Goal: Transaction & Acquisition: Purchase product/service

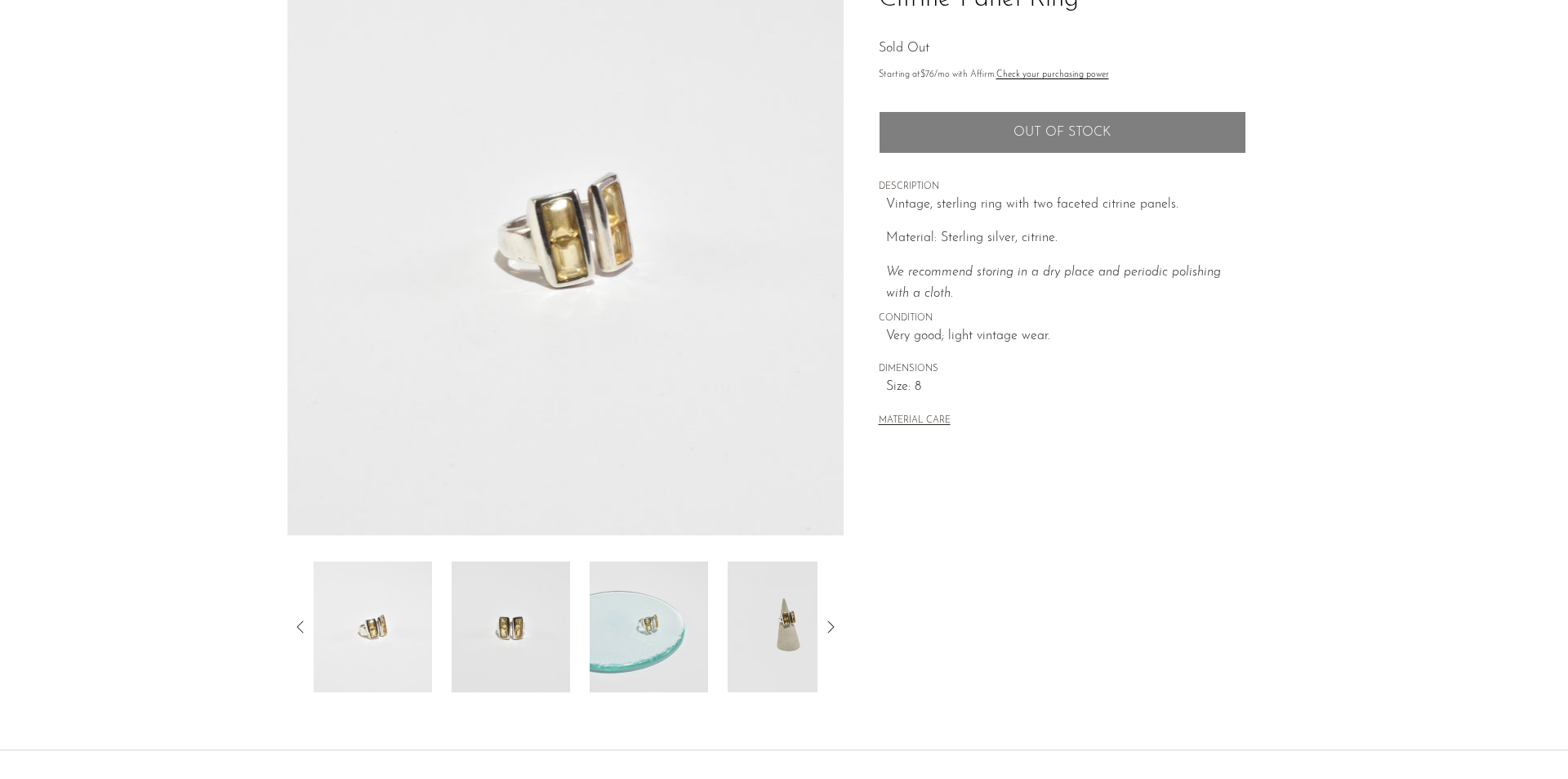
scroll to position [164, 0]
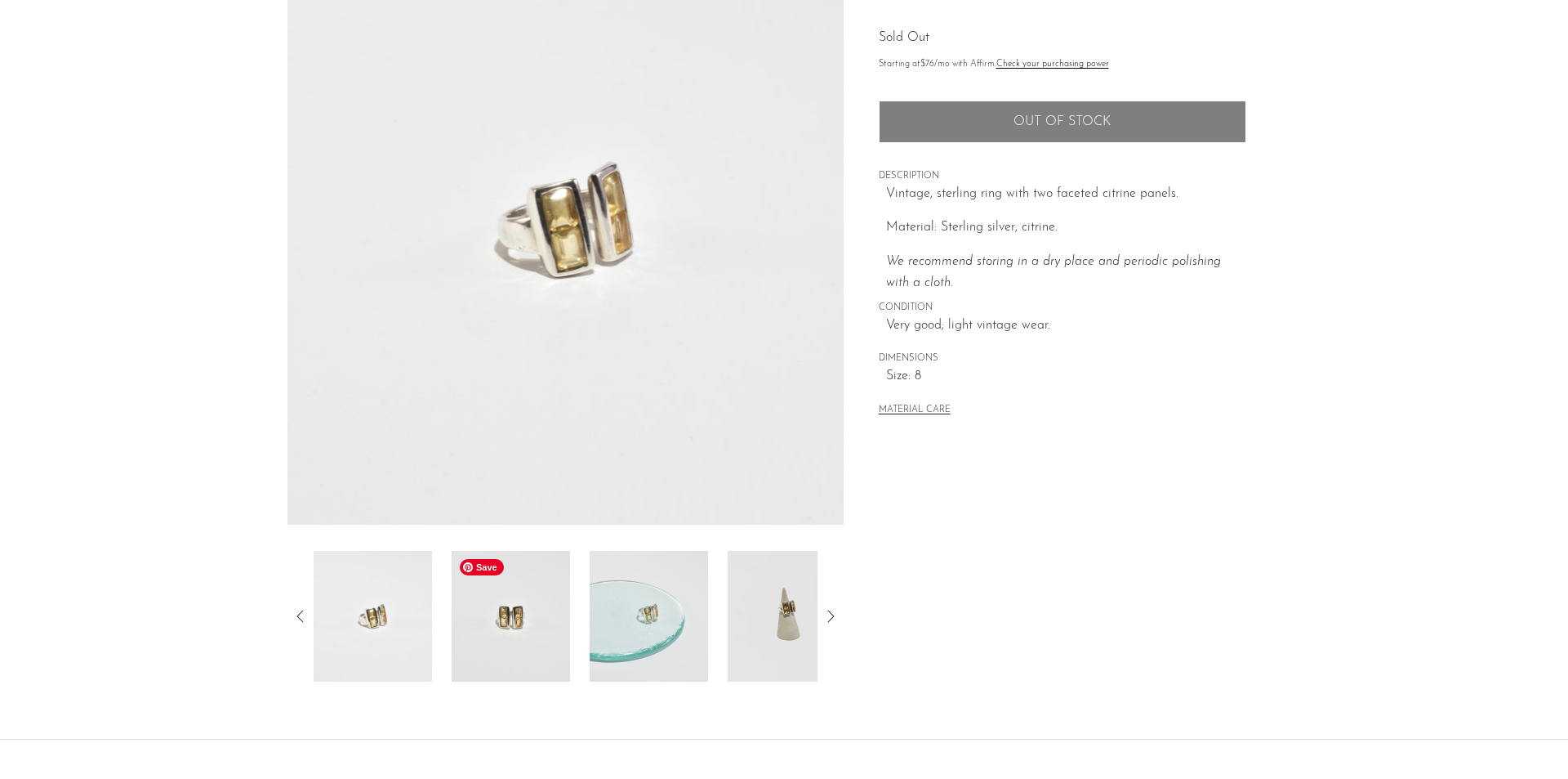
click at [502, 603] on img at bounding box center [510, 615] width 118 height 131
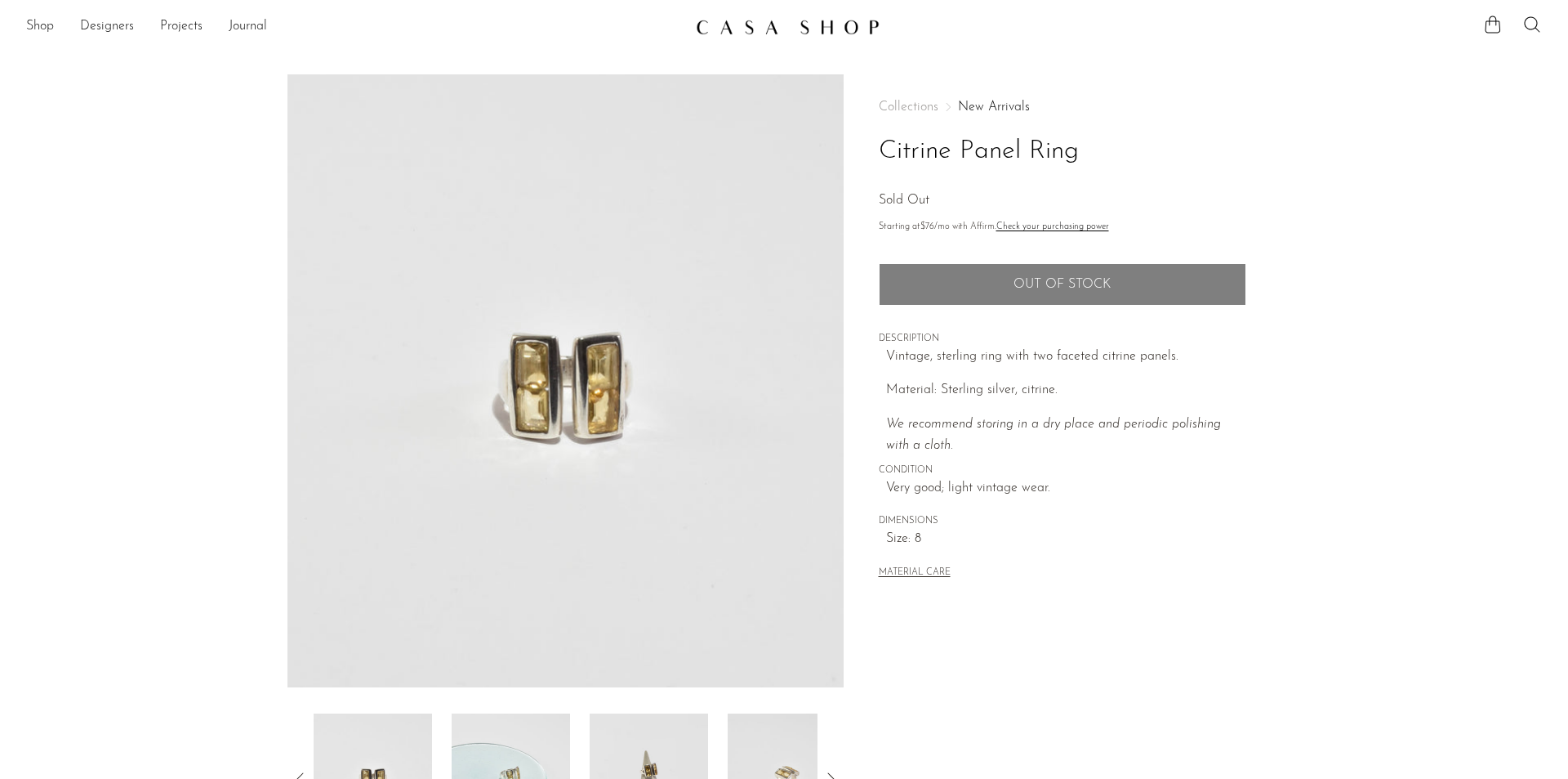
scroll to position [0, 0]
click at [36, 35] on link "Shop" at bounding box center [40, 28] width 28 height 22
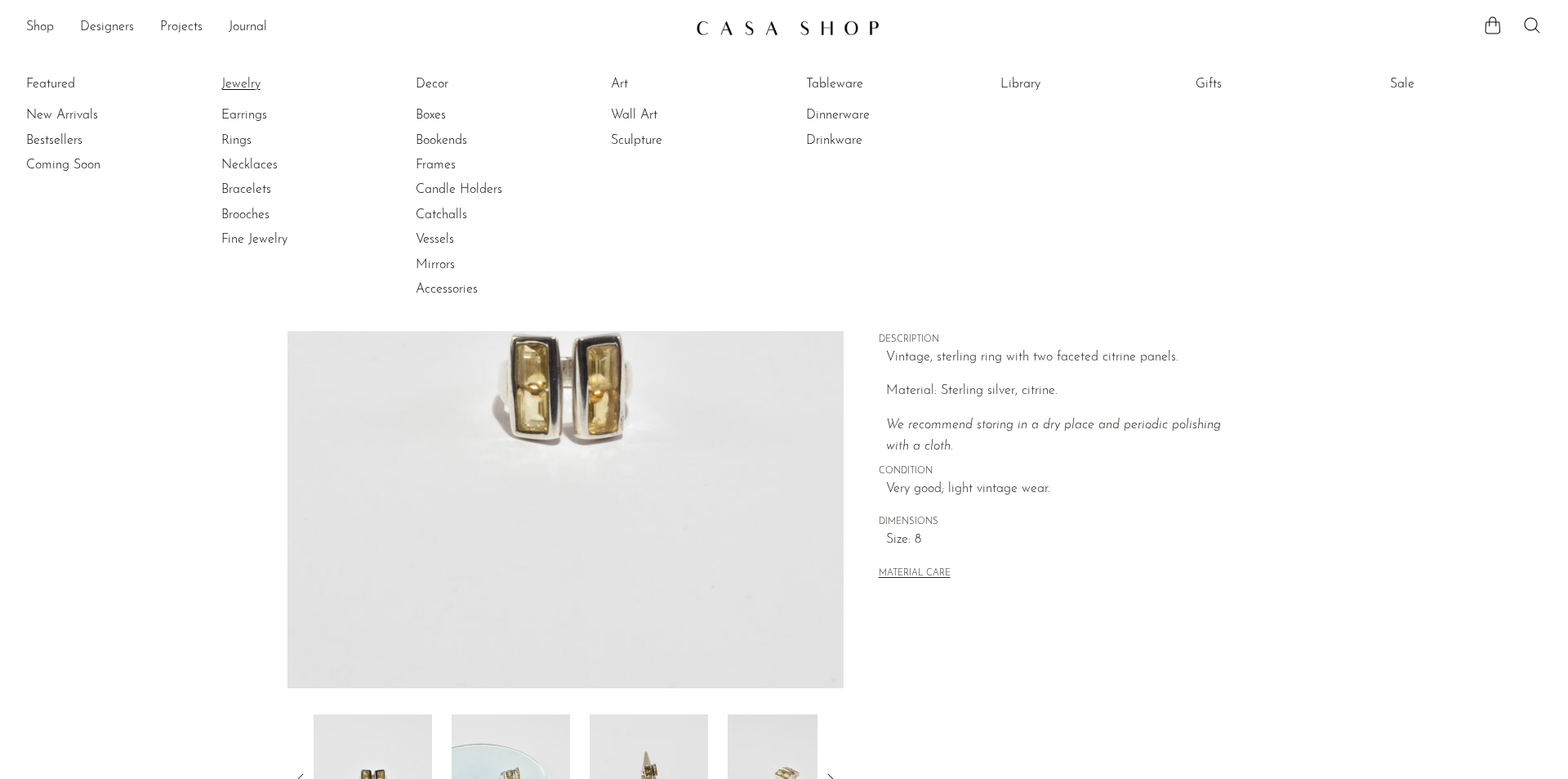
click at [254, 81] on link "Jewelry" at bounding box center [283, 84] width 123 height 18
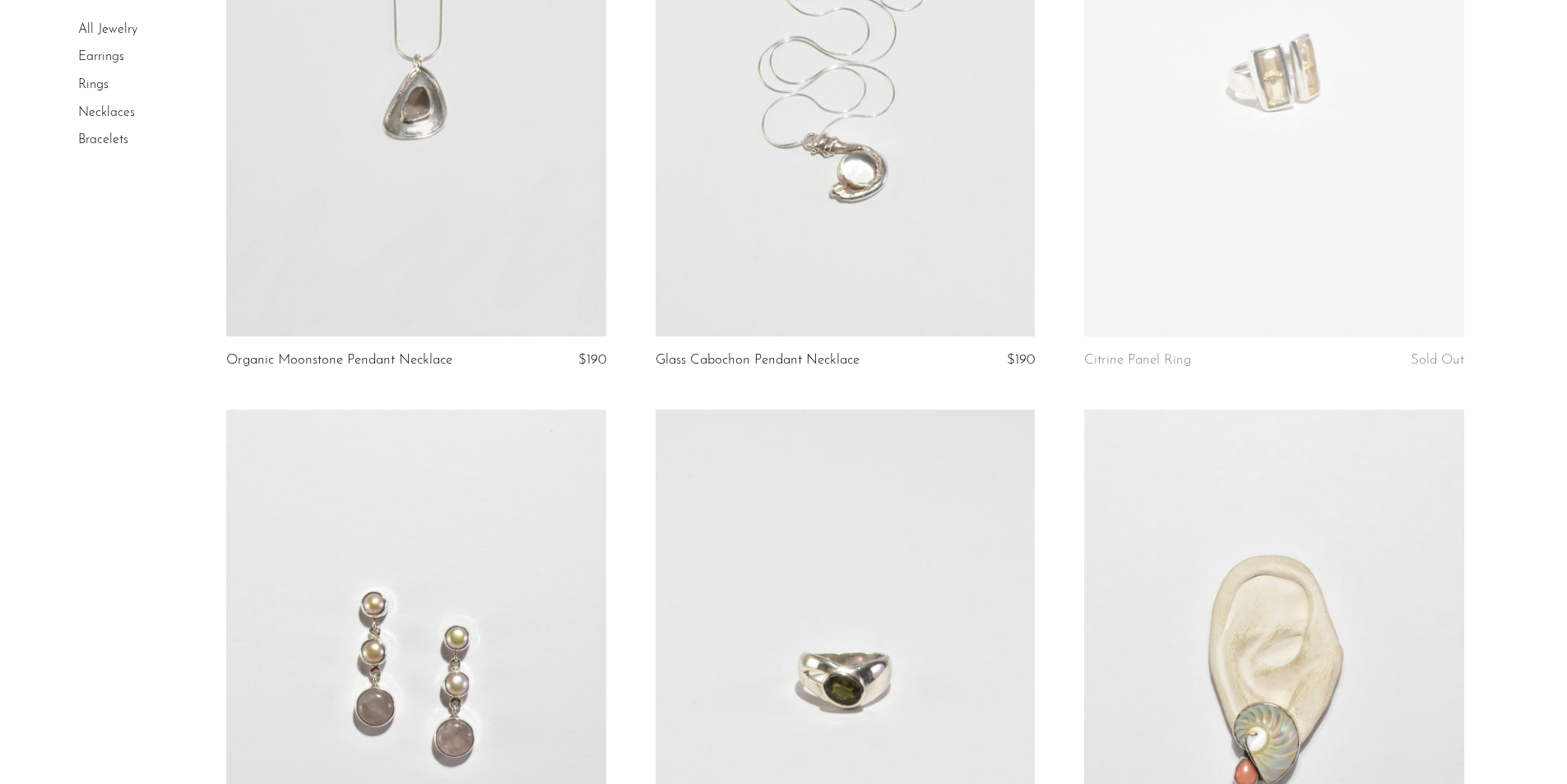
scroll to position [4769, 0]
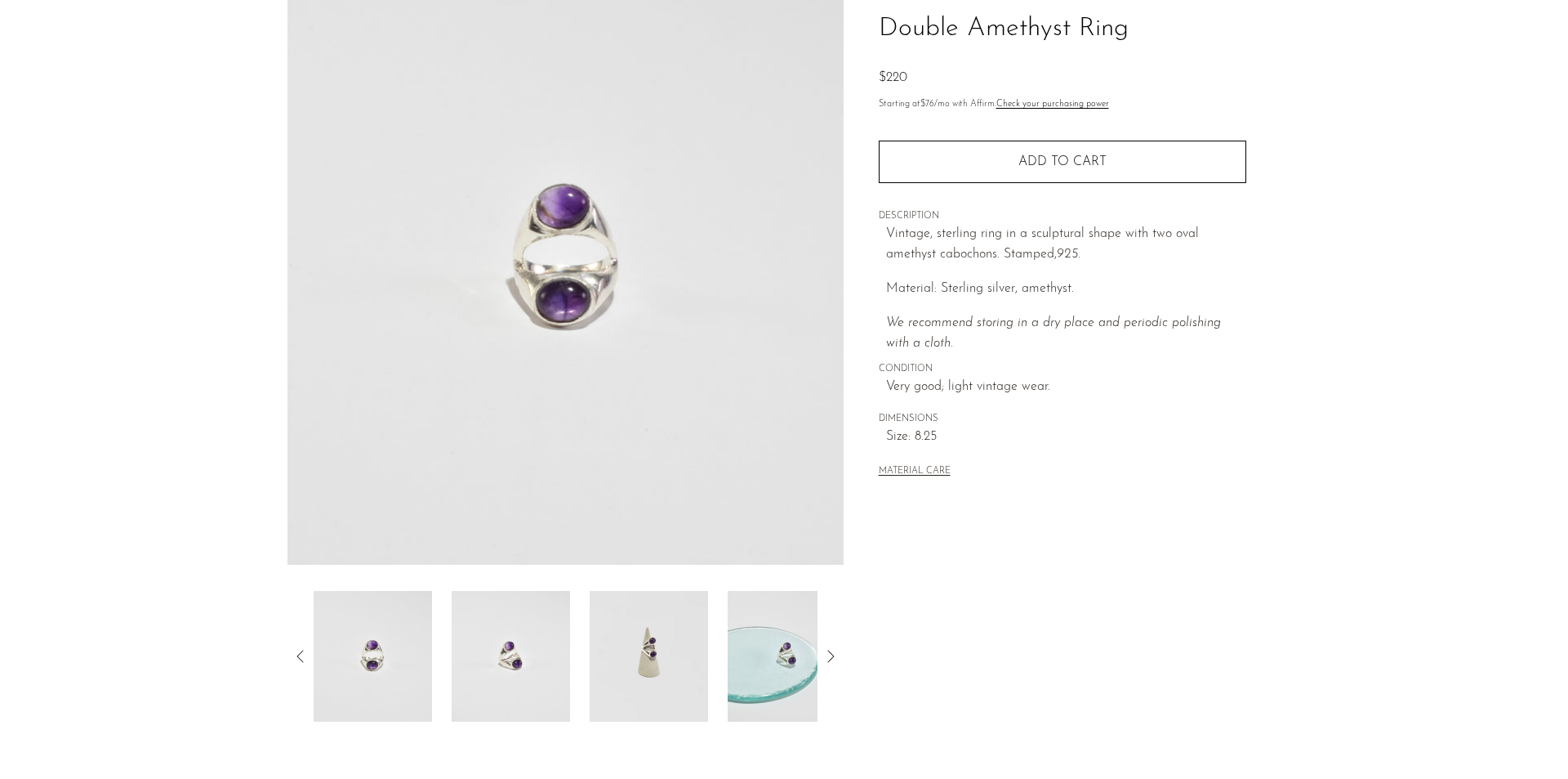
scroll to position [164, 0]
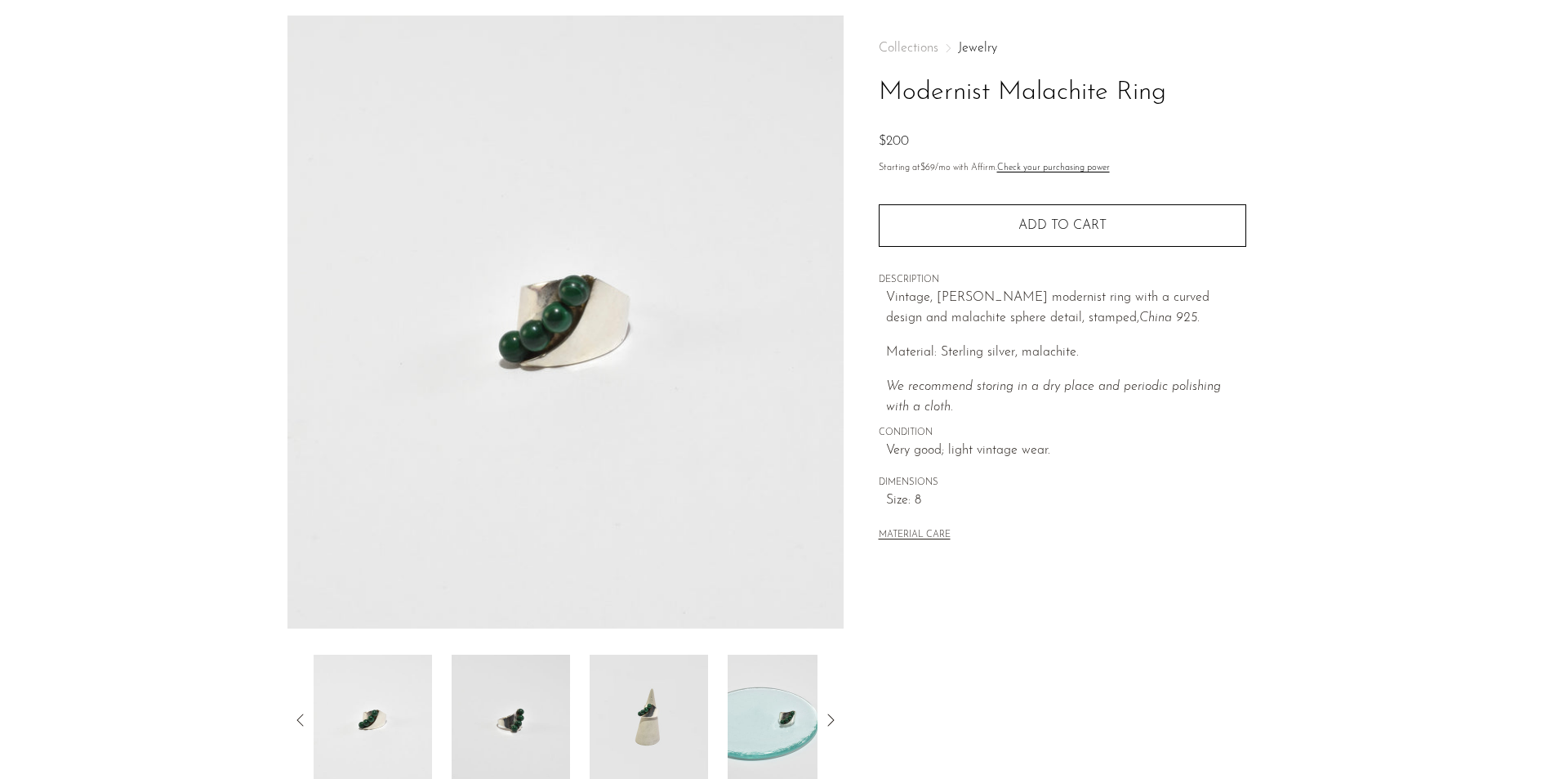
scroll to position [81, 0]
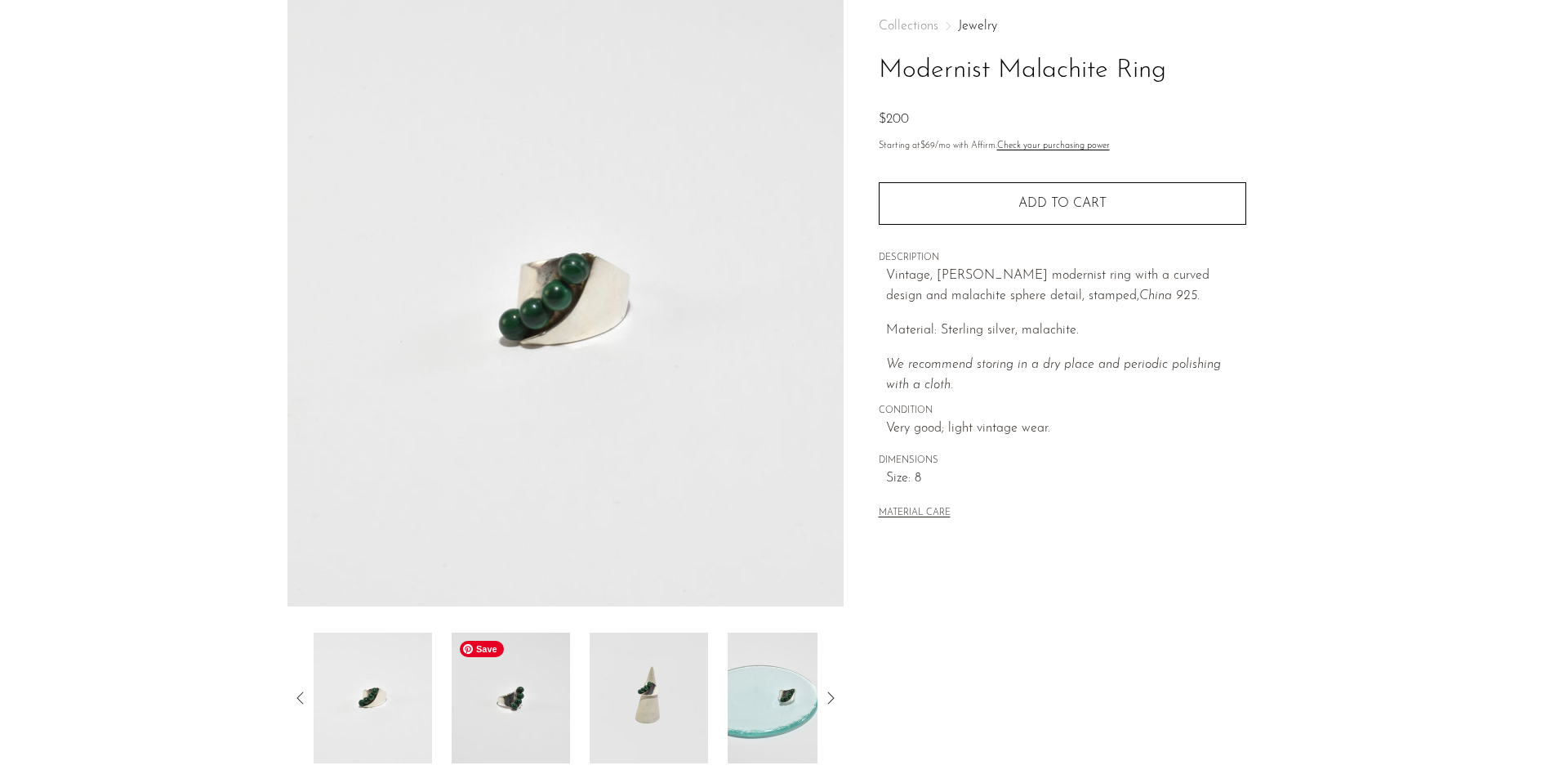
click at [520, 695] on img at bounding box center [510, 698] width 118 height 131
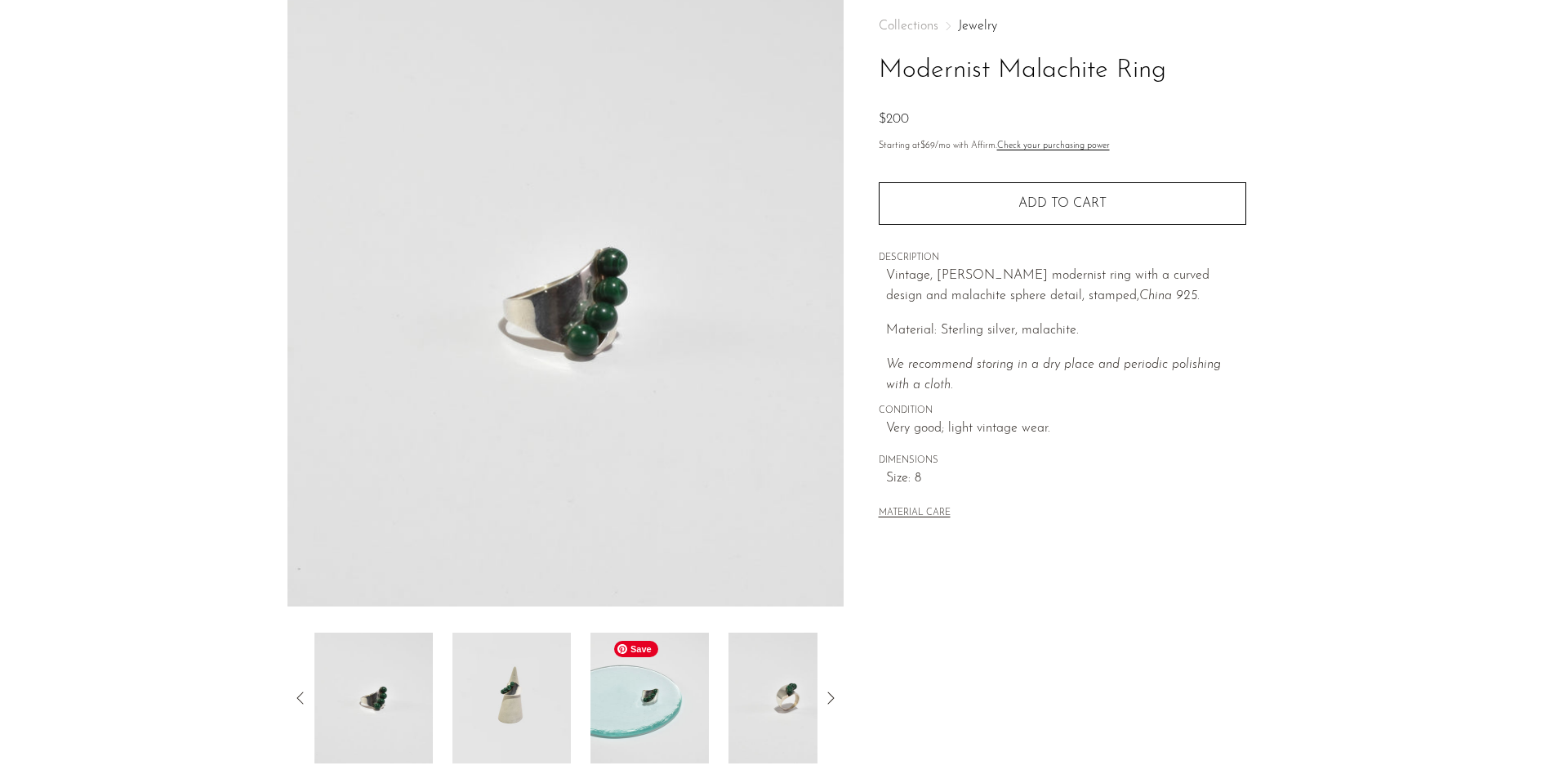
click at [614, 697] on img at bounding box center [649, 698] width 118 height 131
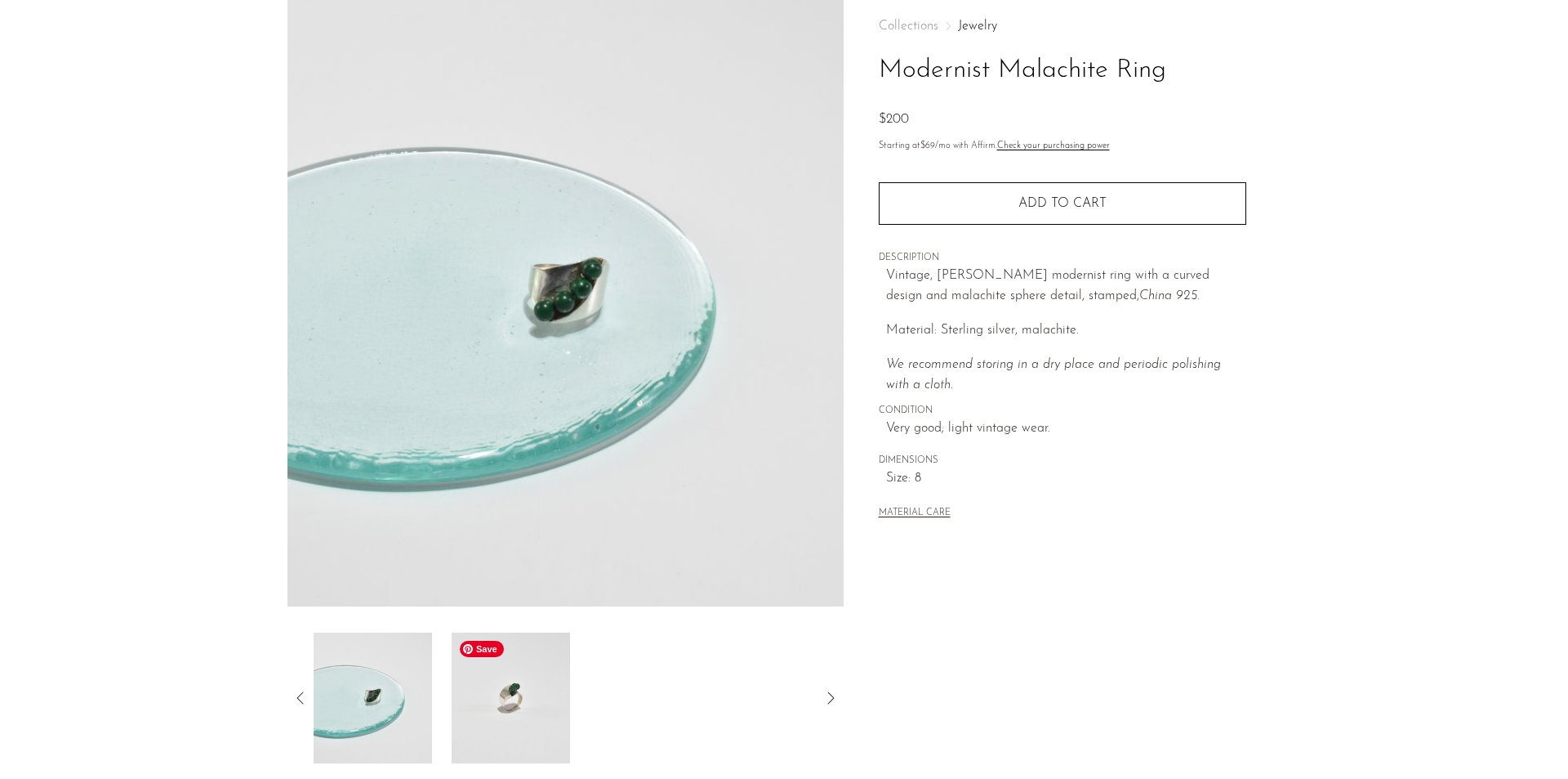
click at [526, 717] on img at bounding box center [510, 698] width 118 height 131
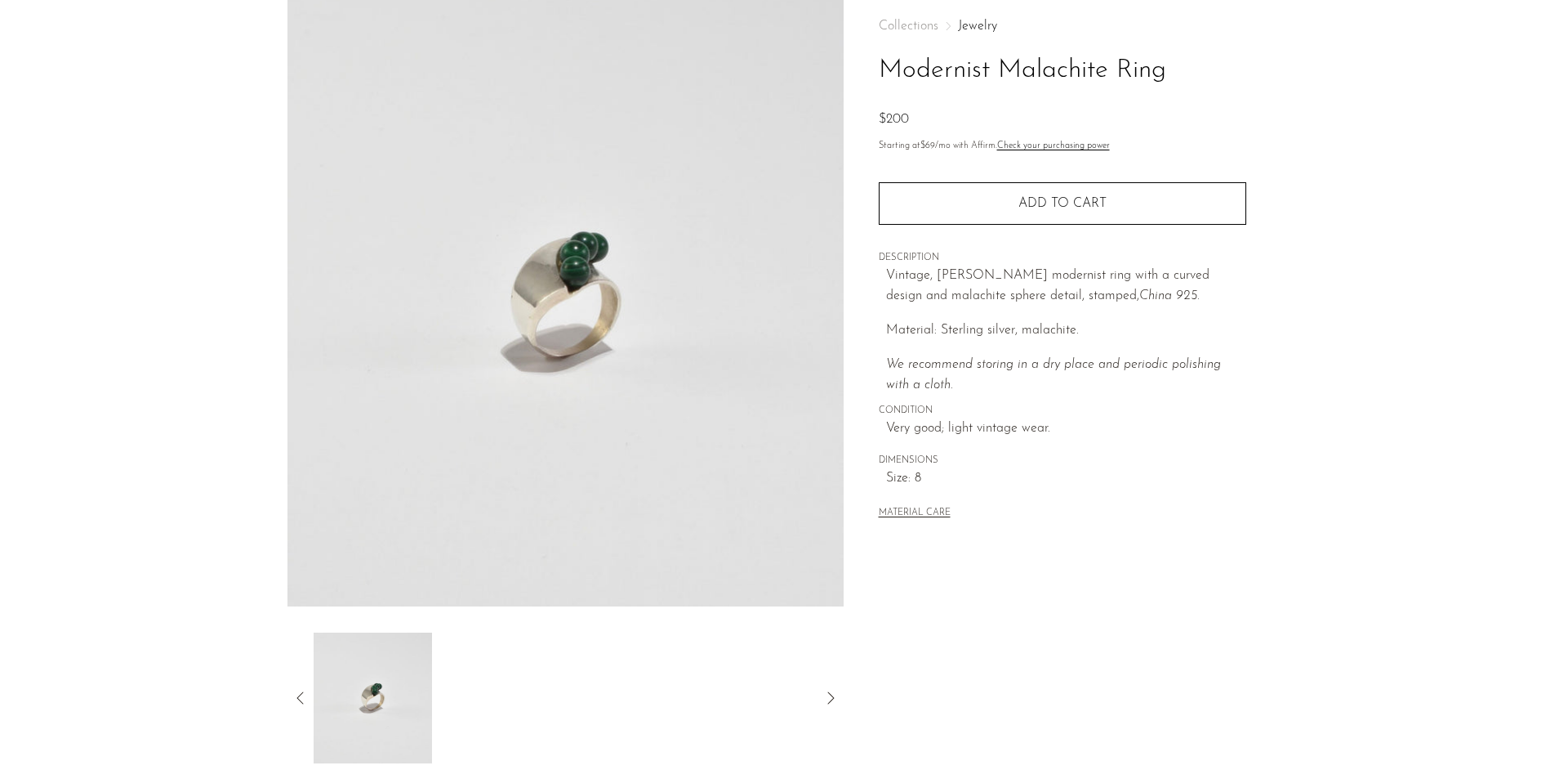
click at [295, 698] on icon at bounding box center [301, 698] width 20 height 20
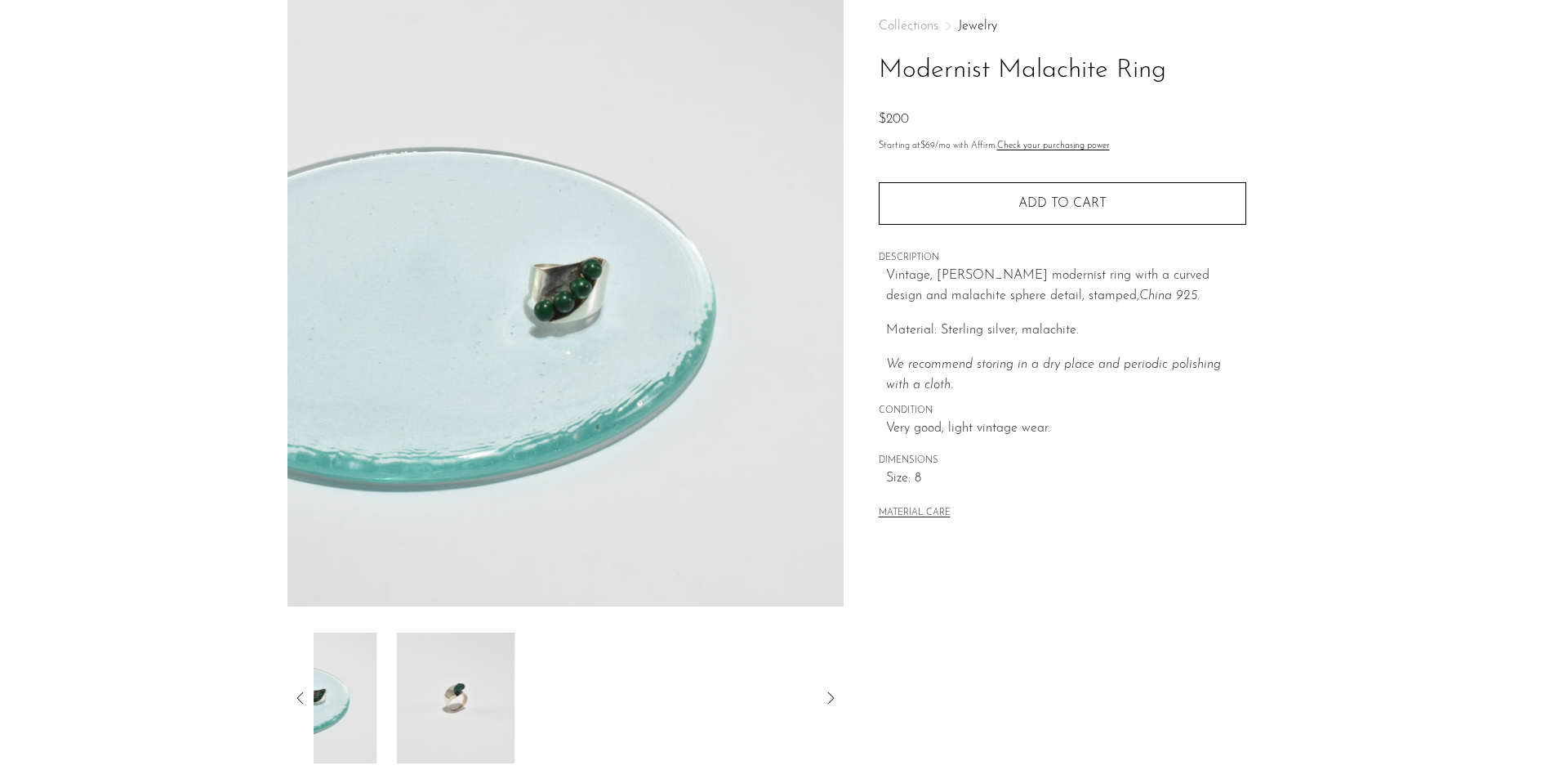
click at [295, 698] on icon at bounding box center [301, 698] width 20 height 20
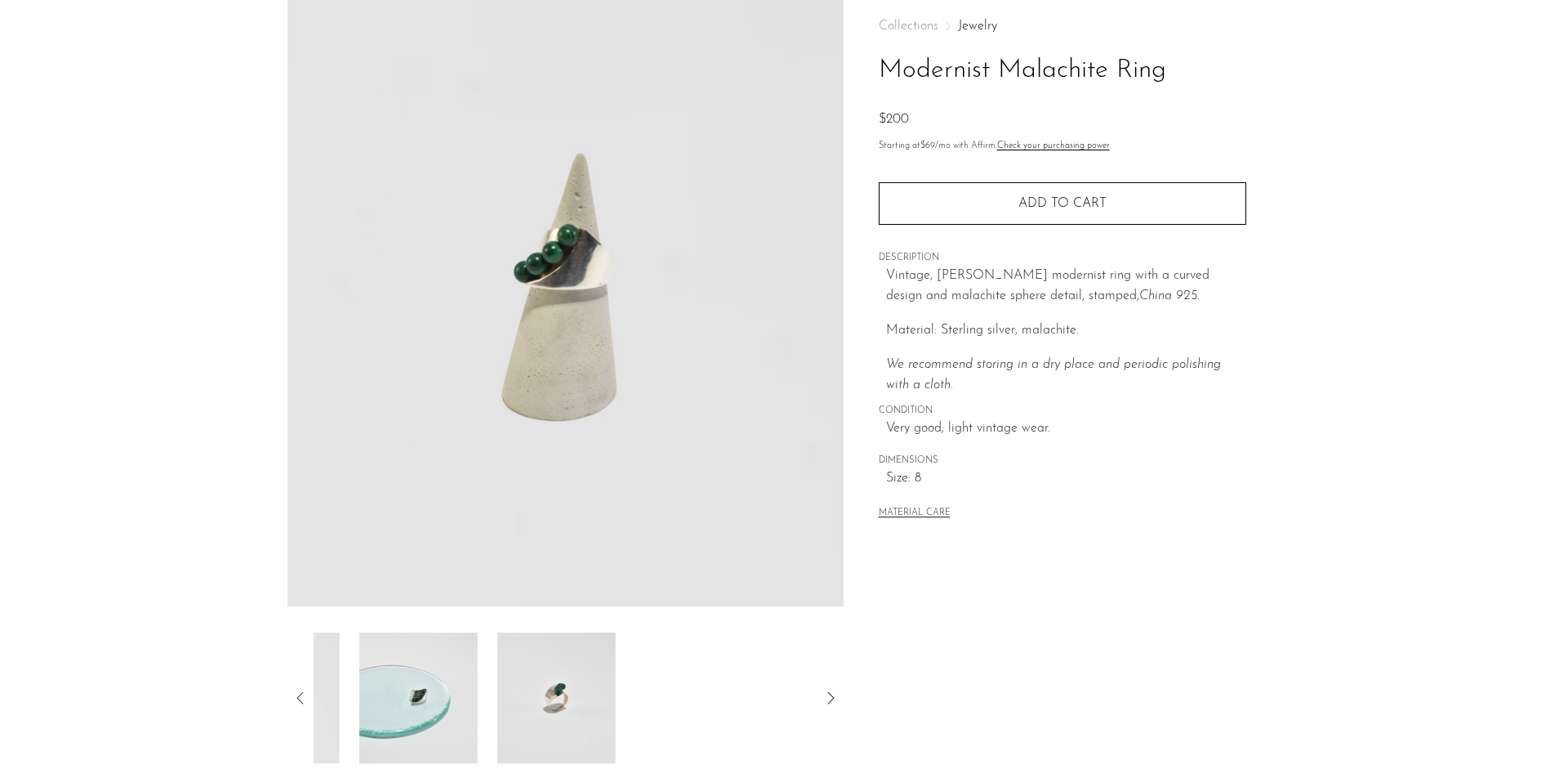
click at [295, 698] on icon at bounding box center [301, 698] width 20 height 20
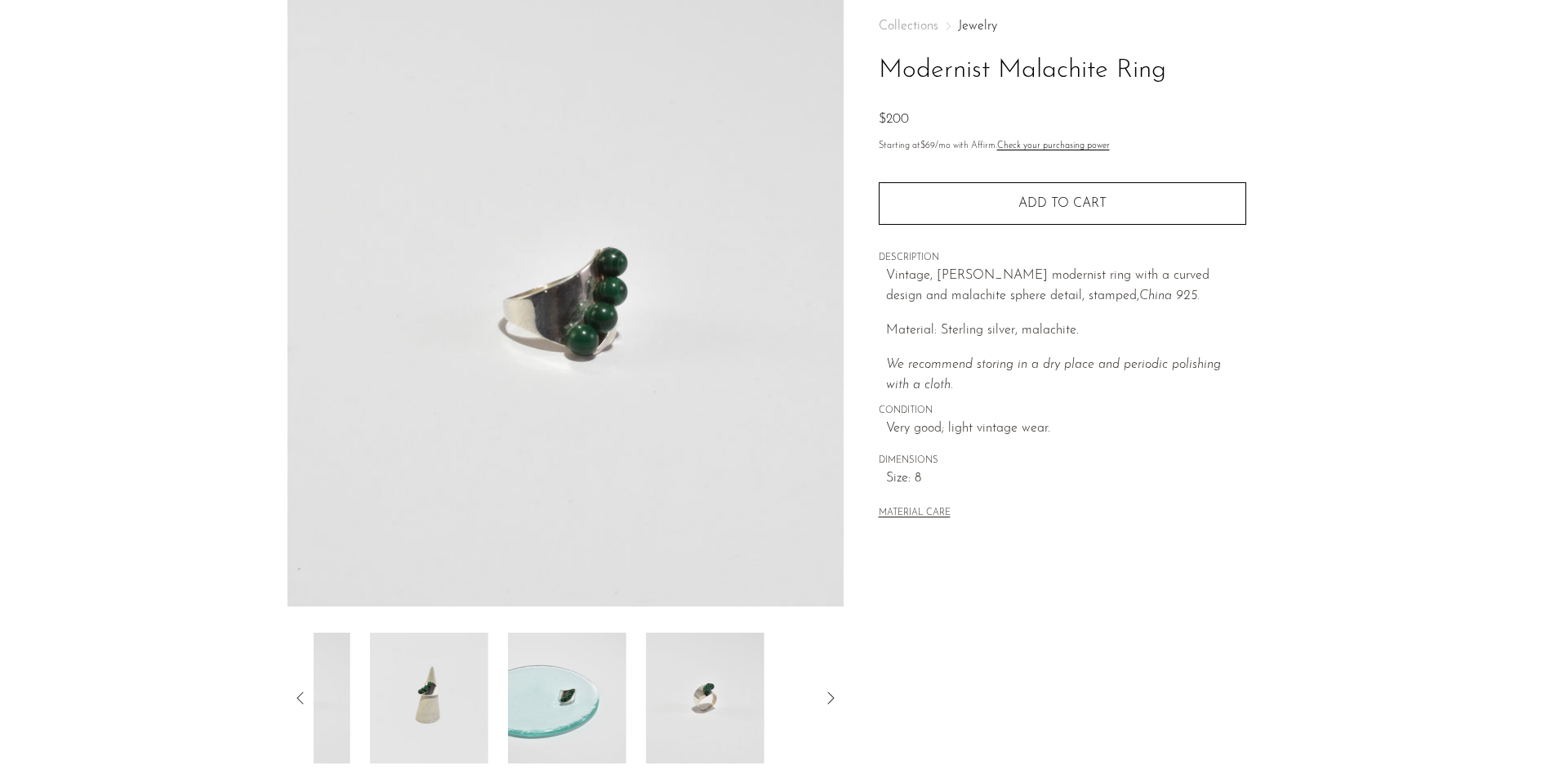
click at [295, 698] on icon at bounding box center [301, 698] width 20 height 20
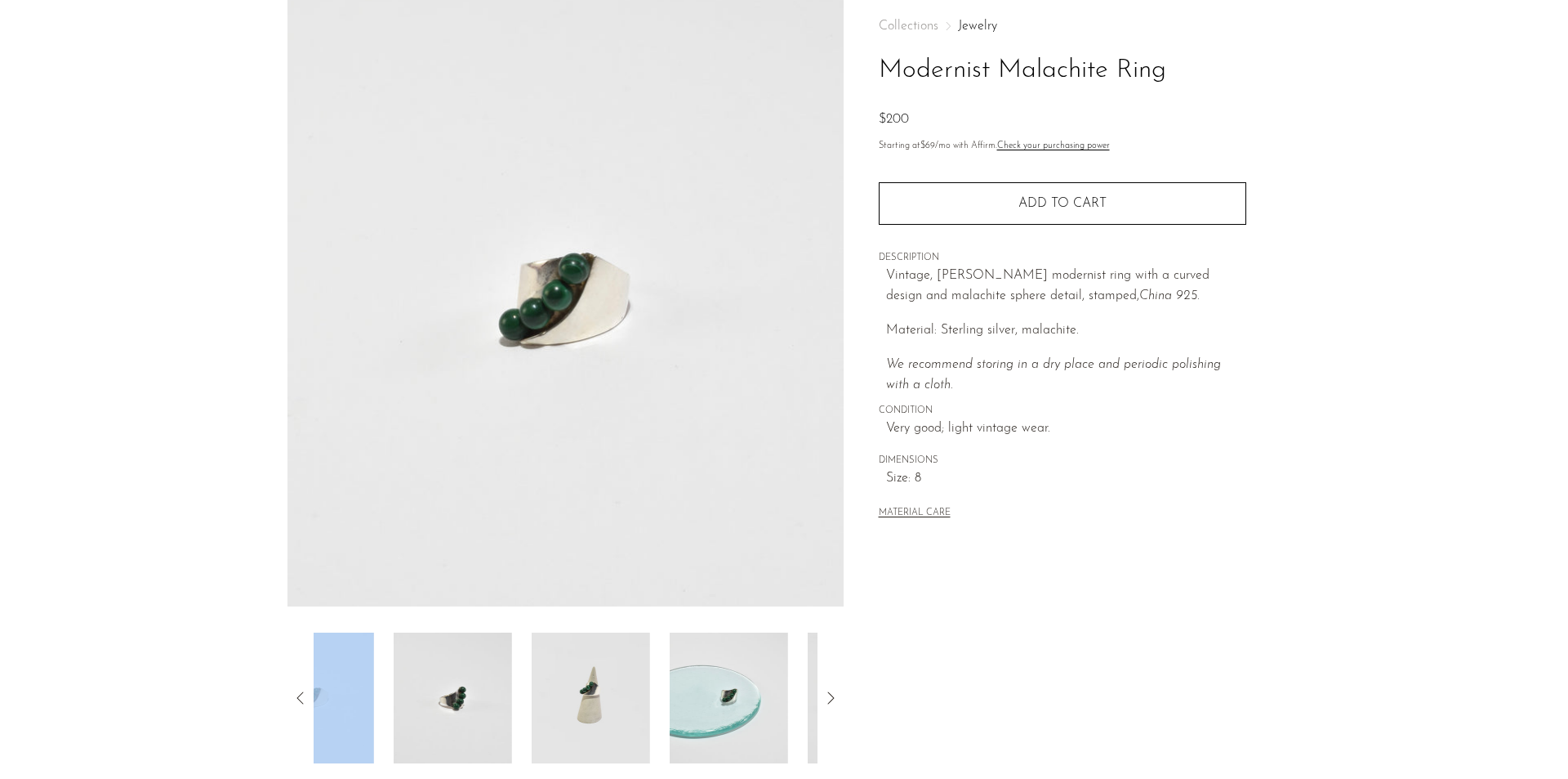
click at [295, 698] on icon at bounding box center [301, 698] width 20 height 20
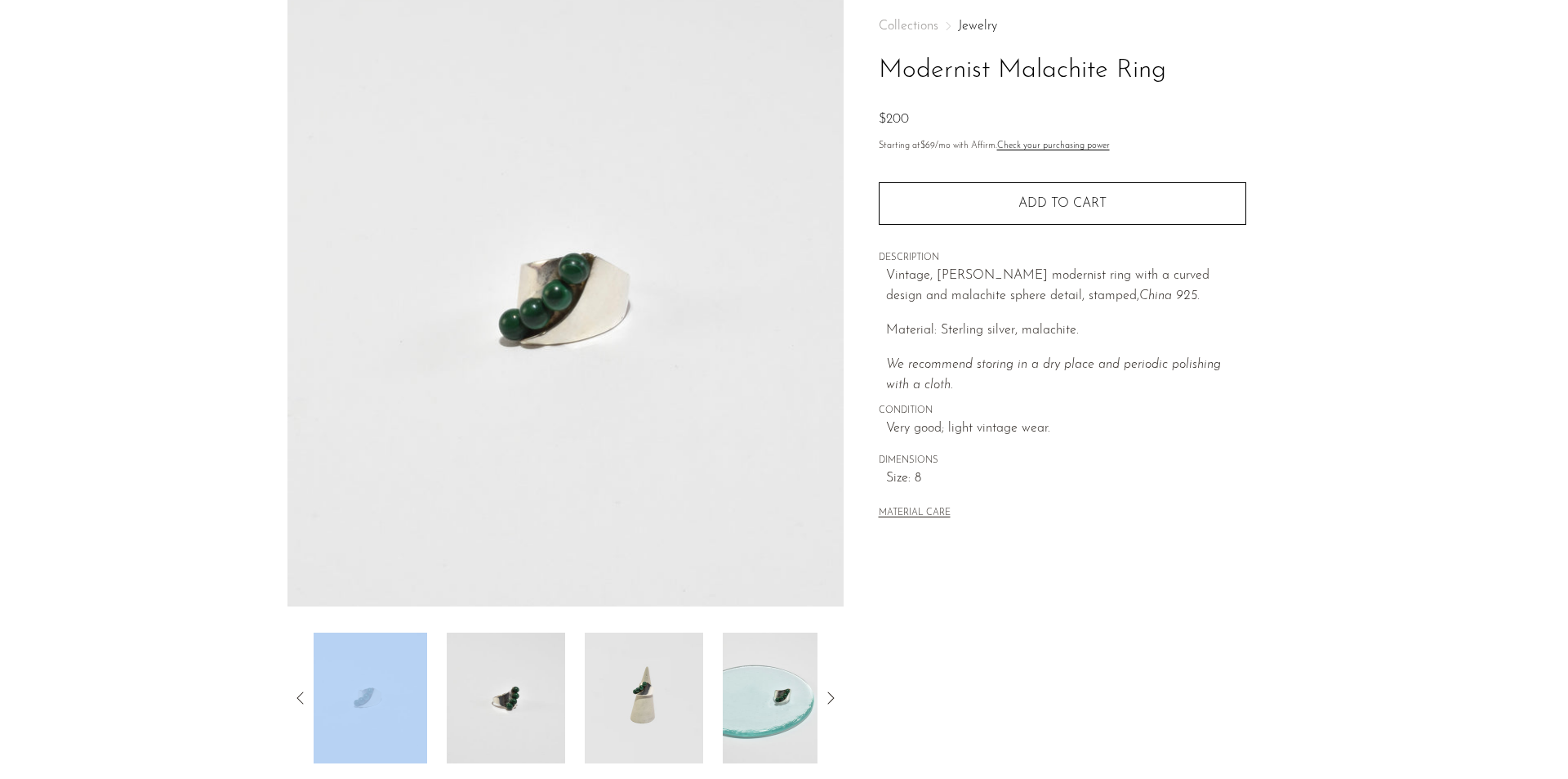
click at [295, 698] on icon at bounding box center [301, 698] width 20 height 20
click at [395, 704] on img at bounding box center [372, 698] width 118 height 131
click at [540, 691] on img at bounding box center [510, 698] width 118 height 131
